Goal: Entertainment & Leisure: Consume media (video, audio)

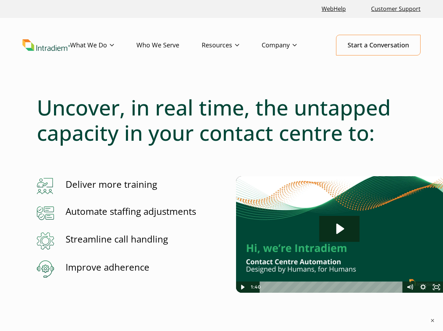
click at [221, 165] on div at bounding box center [222, 165] width 370 height 22
click at [340, 234] on icon "Play Video: Contact Centre Automation for Customer Service Teams | Intradiem UK" at bounding box center [339, 229] width 40 height 26
click at [339, 229] on icon "Play Video: Contact Centre Automation for Customer Service Teams | Intradiem UK" at bounding box center [341, 229] width 8 height 11
click at [243, 287] on icon "Play Video" at bounding box center [243, 287] width 4 height 5
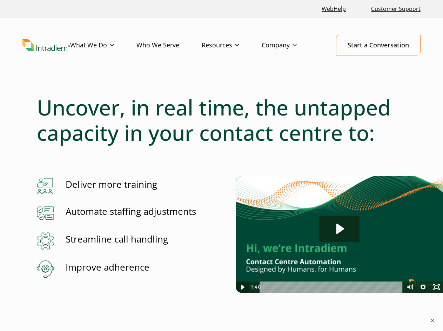
click at [243, 287] on icon "Play Video" at bounding box center [243, 287] width 4 height 5
click at [332, 287] on div "Playbar" at bounding box center [332, 286] width 135 height 11
click at [410, 287] on icon "Mute" at bounding box center [408, 286] width 3 height 3
click at [410, 287] on icon "Unmute" at bounding box center [409, 286] width 3 height 3
